Goal: Check status: Check status

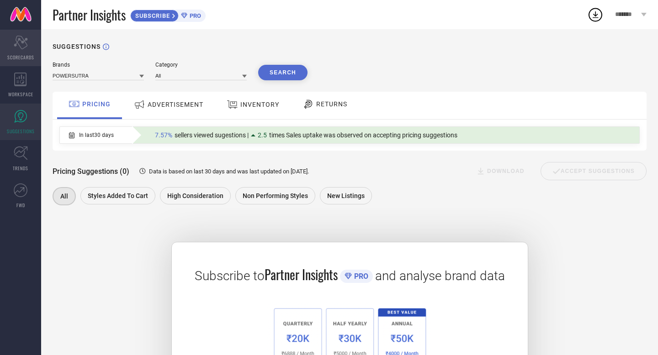
click at [24, 51] on div "Scorecard SCORECARDS" at bounding box center [20, 48] width 41 height 37
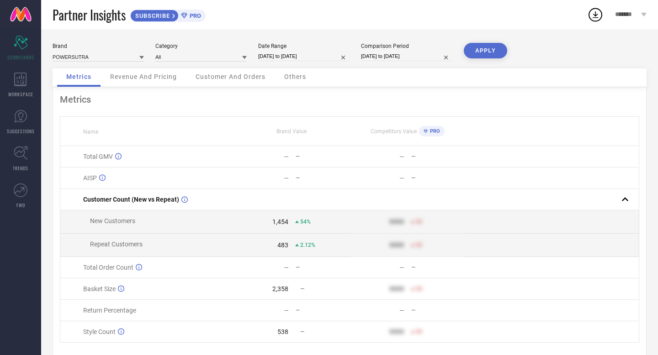
click at [294, 57] on input "[DATE] to [DATE]" at bounding box center [303, 57] width 91 height 10
select select "8"
select select "2025"
select select "9"
select select "2025"
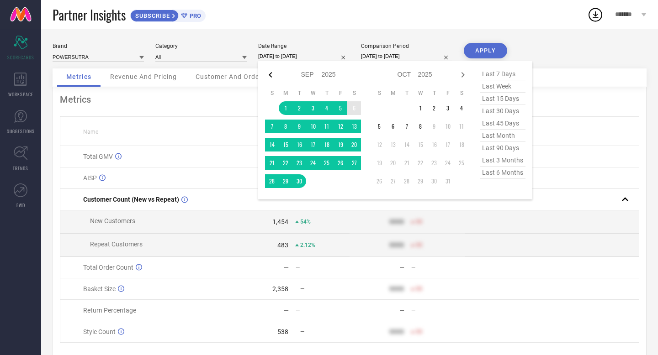
click at [269, 73] on icon at bounding box center [270, 74] width 11 height 11
select select "7"
select select "2025"
select select "8"
select select "2025"
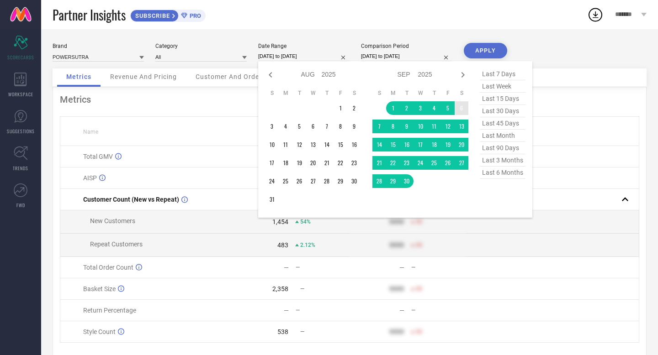
click at [269, 73] on icon at bounding box center [270, 74] width 11 height 11
select select "6"
select select "2025"
select select "7"
select select "2025"
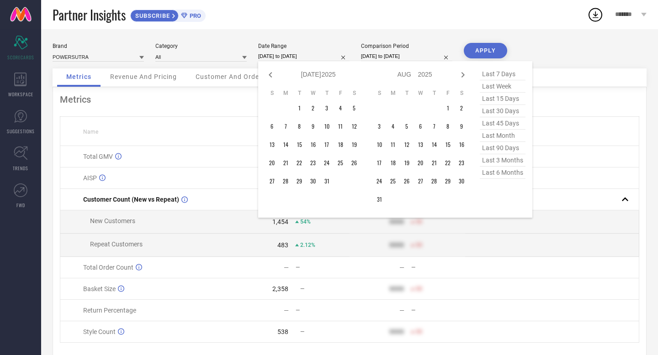
click at [269, 73] on icon at bounding box center [270, 74] width 11 height 11
select select "5"
select select "2025"
select select "6"
select select "2025"
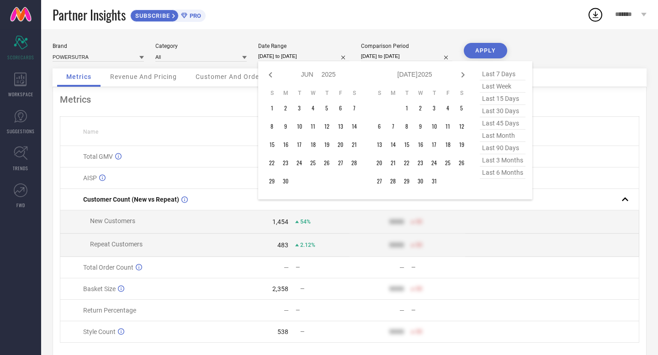
click at [297, 20] on div "Partner Insights SUBSCRIBE PRO" at bounding box center [320, 14] width 534 height 29
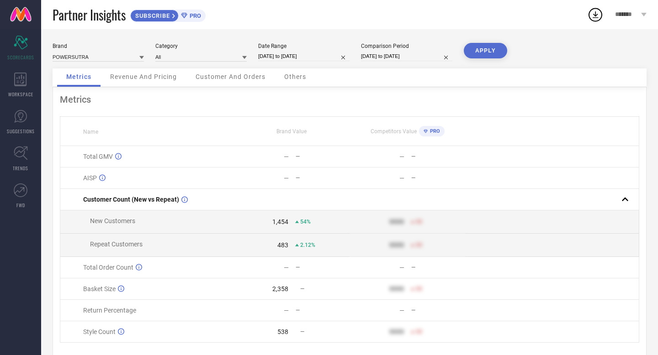
click at [193, 14] on span "PRO" at bounding box center [194, 15] width 14 height 7
click at [153, 77] on span "Revenue And Pricing" at bounding box center [143, 76] width 67 height 7
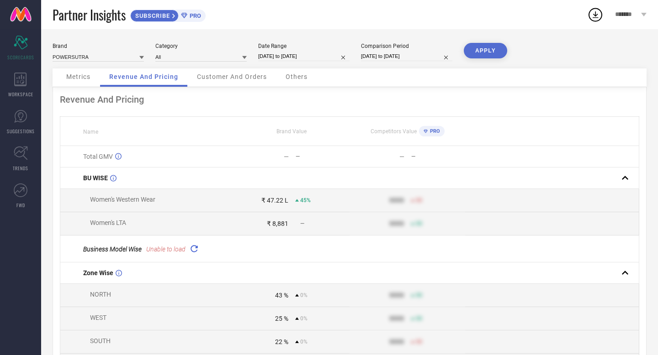
click at [130, 79] on span "Revenue And Pricing" at bounding box center [143, 76] width 69 height 7
